Goal: Information Seeking & Learning: Learn about a topic

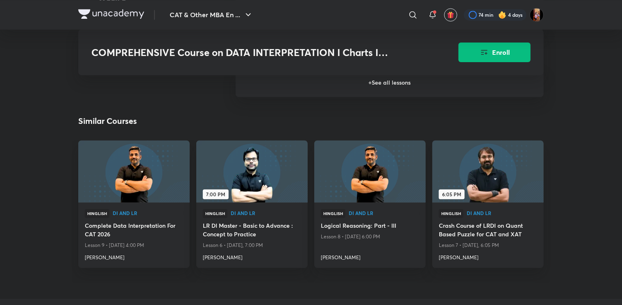
scroll to position [832, 0]
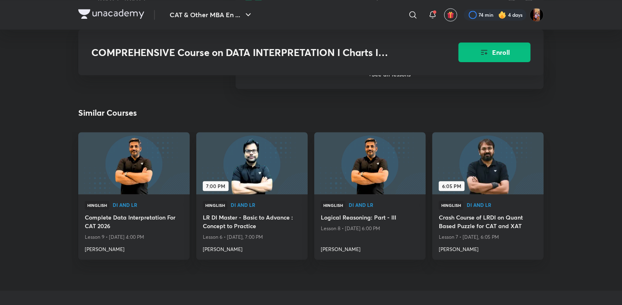
click at [341, 86] on h6 "+ See all lessons" at bounding box center [389, 74] width 308 height 29
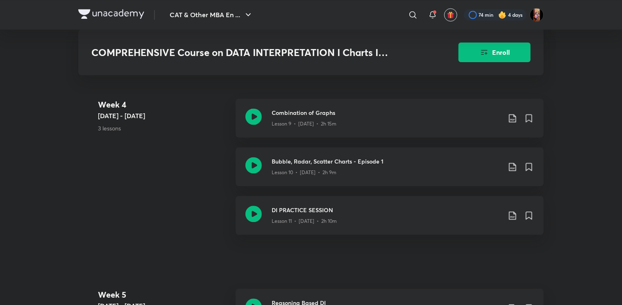
scroll to position [827, 0]
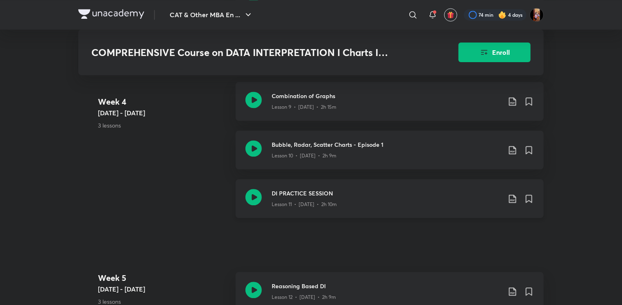
click at [352, 199] on div "Lesson 11 • [DATE] • 2h 10m" at bounding box center [385, 203] width 229 height 11
